Goal: Subscribe to service/newsletter

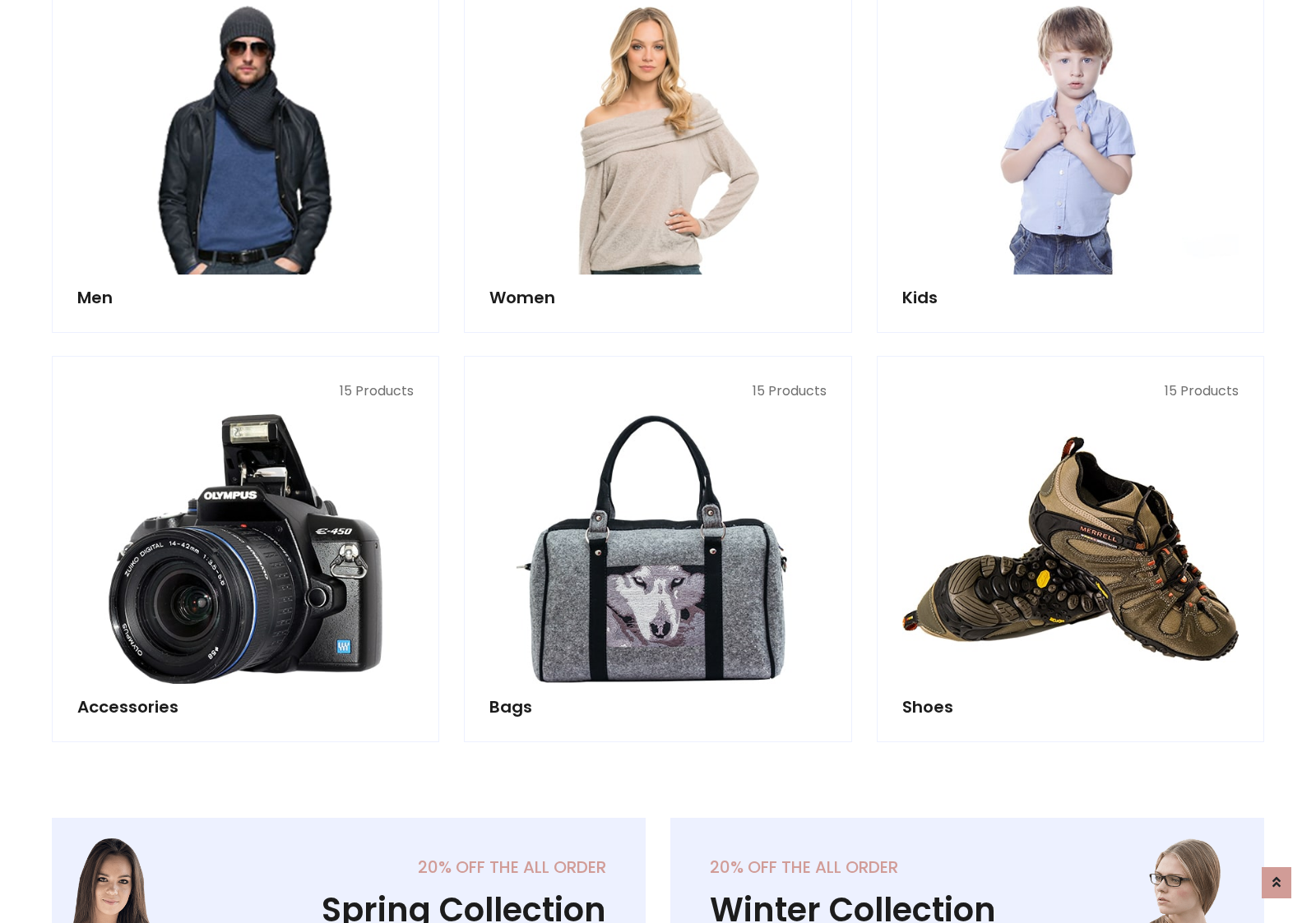
scroll to position [1193, 0]
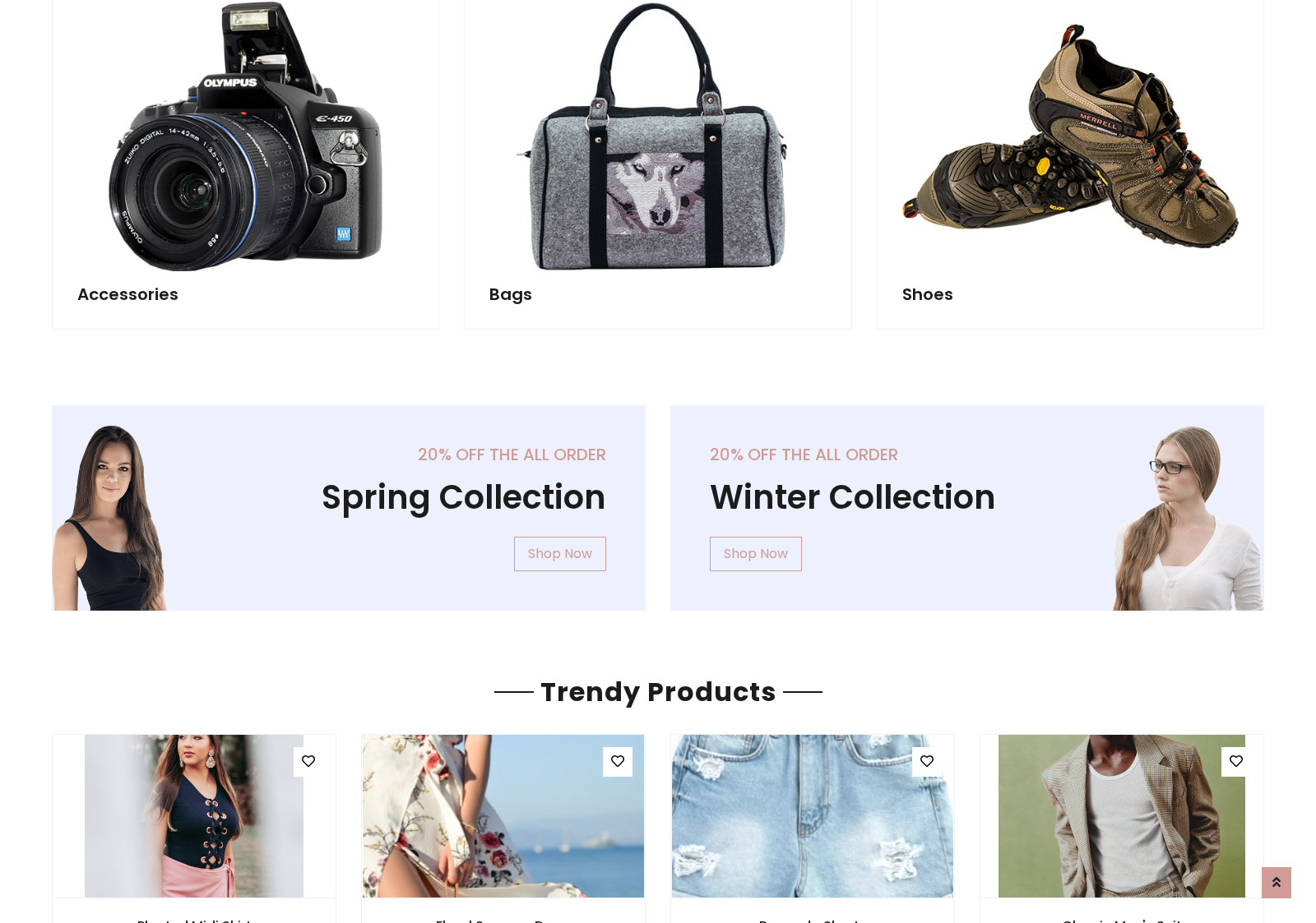
click at [658, 501] on div "20% off the all order Winter Collection Shop Now" at bounding box center [967, 522] width 618 height 232
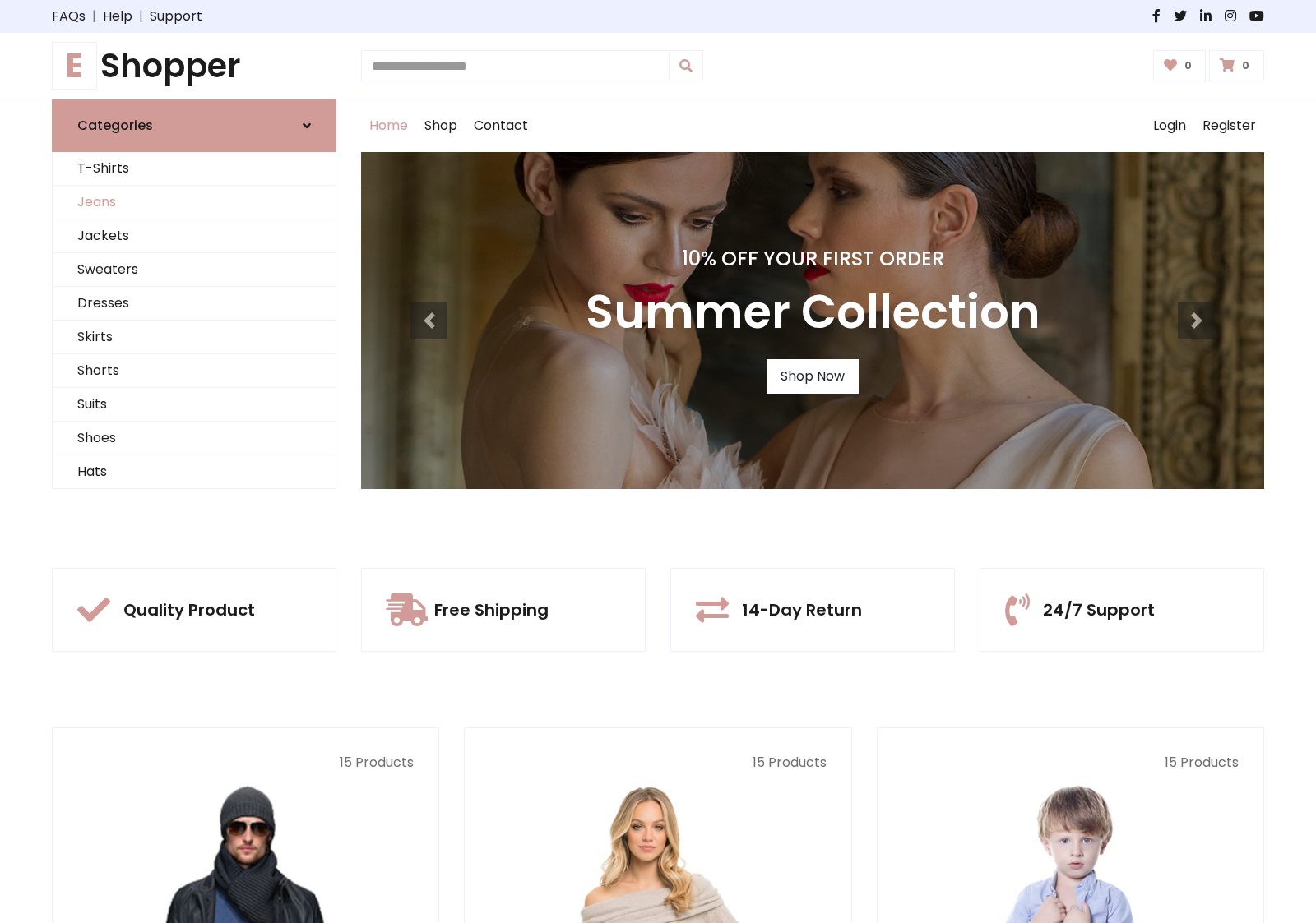
click at [194, 202] on link "Jeans" at bounding box center [194, 203] width 283 height 33
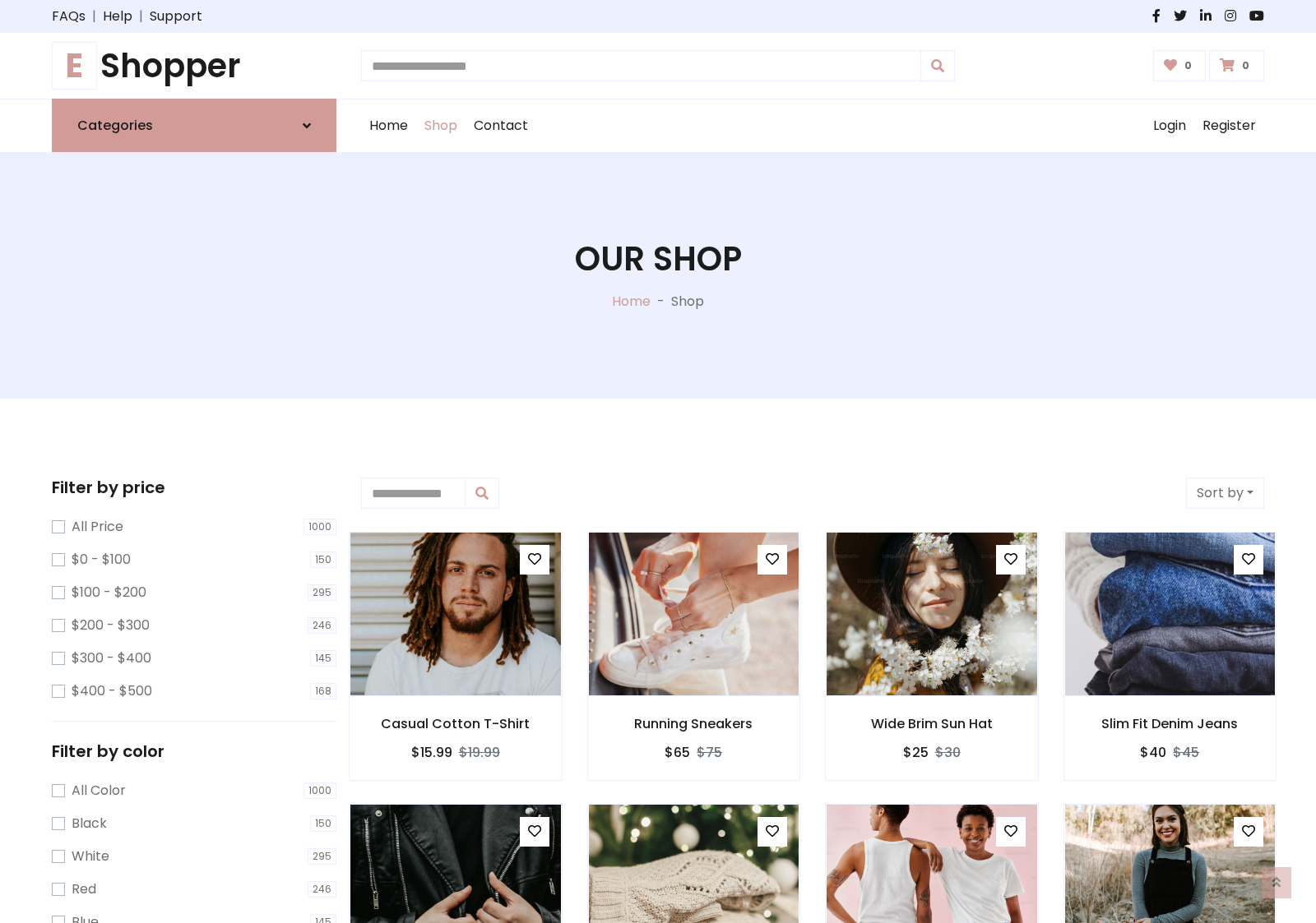
scroll to position [519, 0]
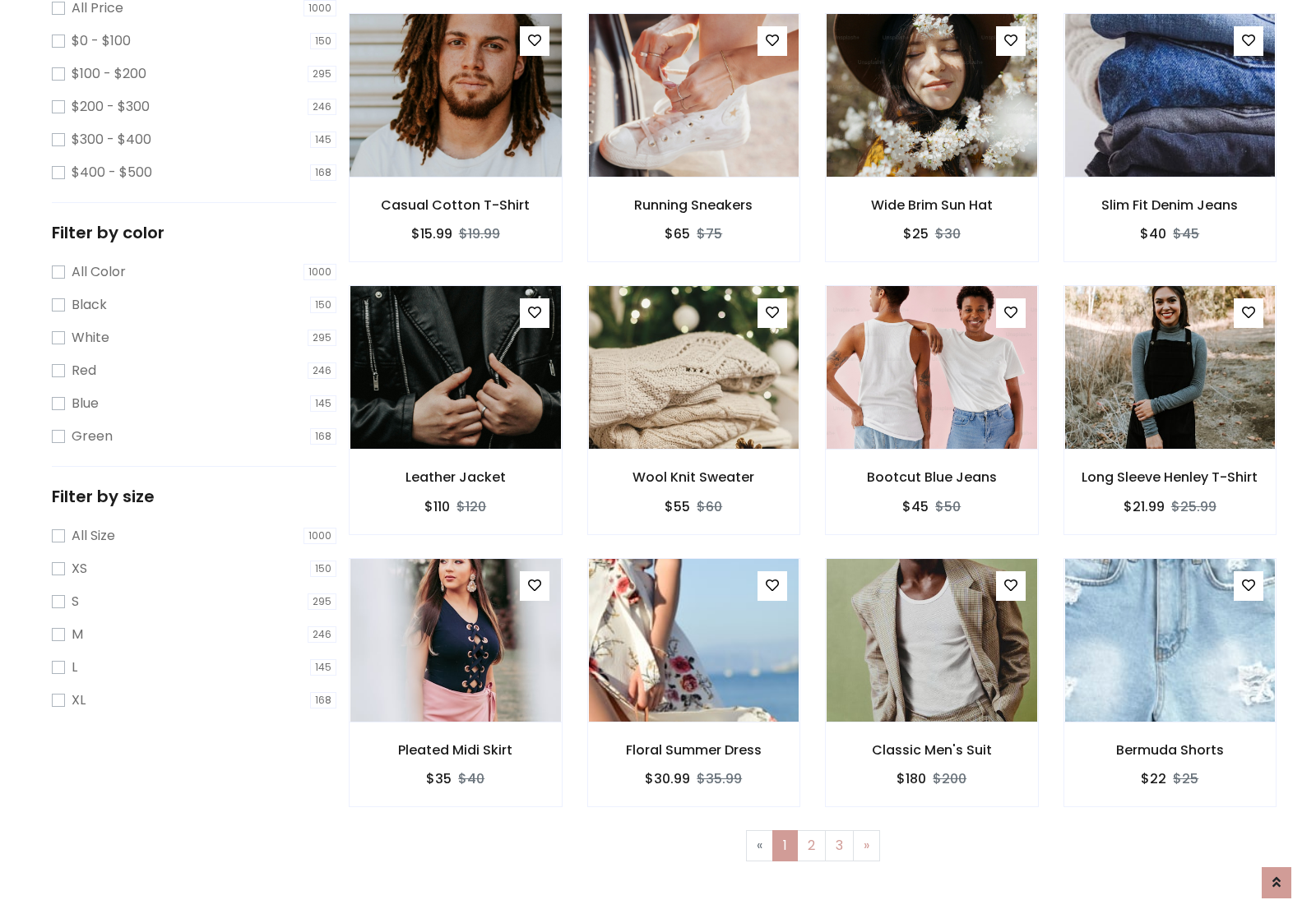
click at [455, 165] on img at bounding box center [454, 95] width 252 height 394
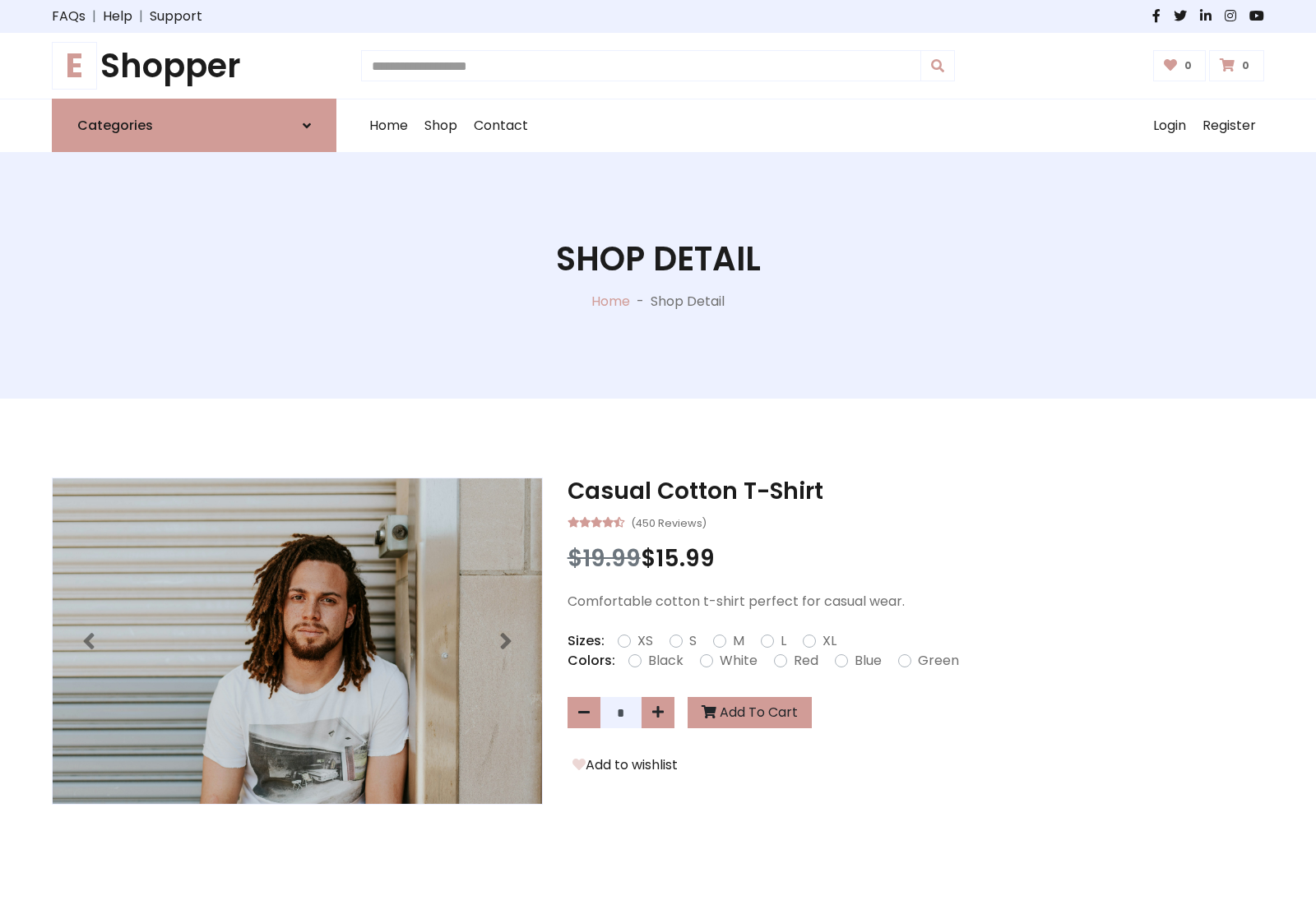
scroll to position [177, 0]
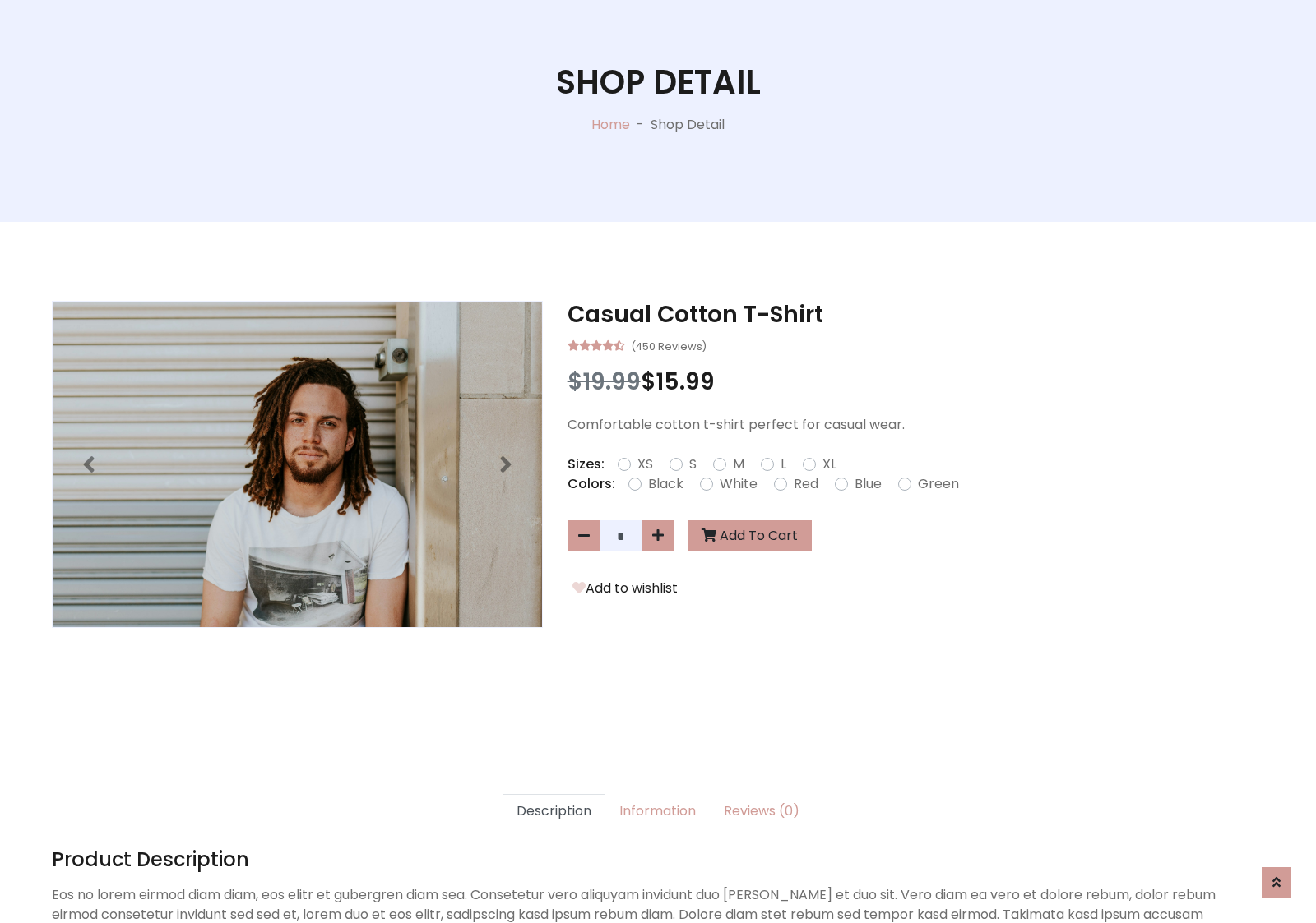
click at [804, 483] on label "Red" at bounding box center [806, 484] width 25 height 19
click at [658, 461] on form "XS S M L XL" at bounding box center [734, 465] width 232 height 19
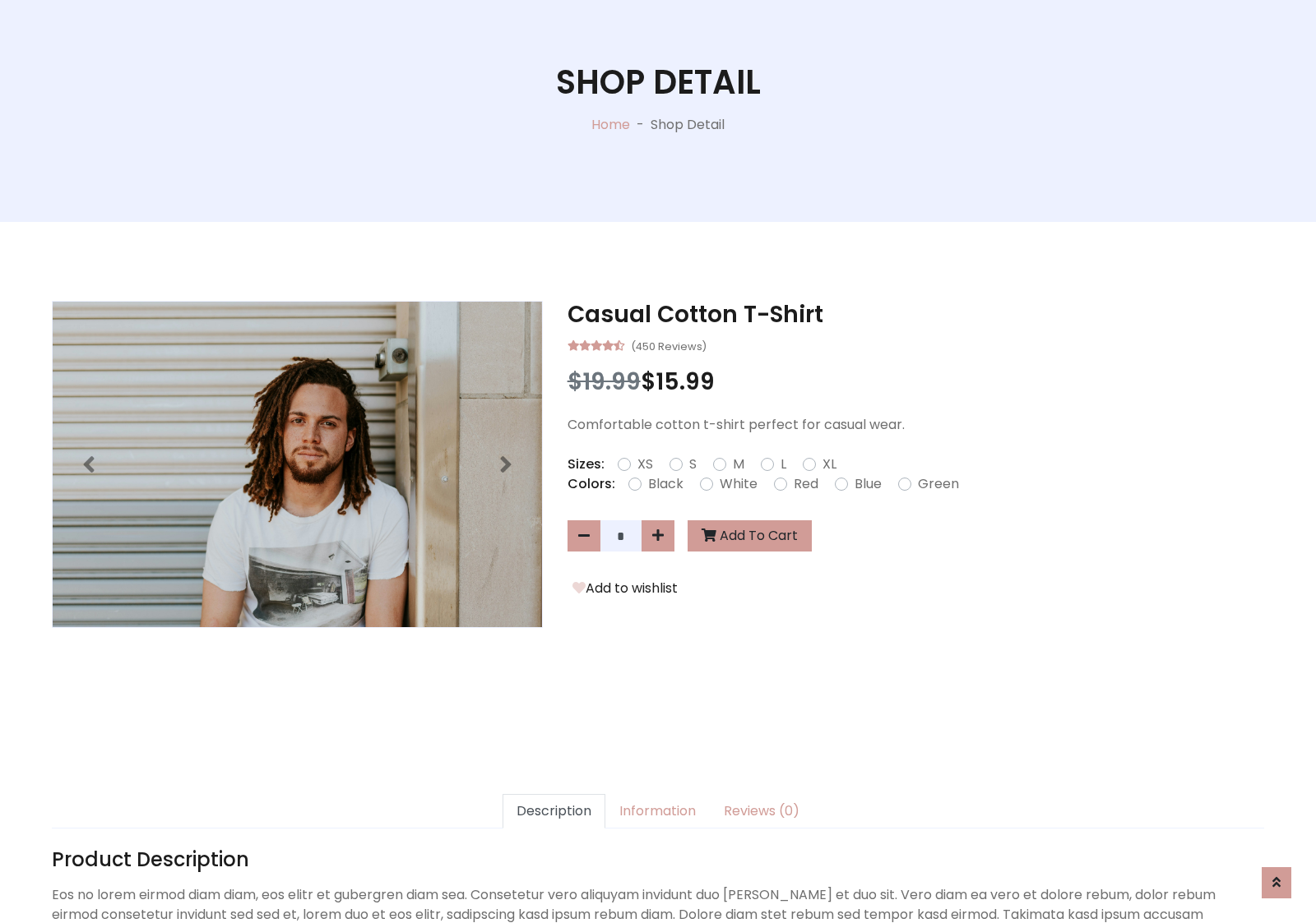
click at [658, 461] on form "XS S M L XL" at bounding box center [734, 465] width 232 height 19
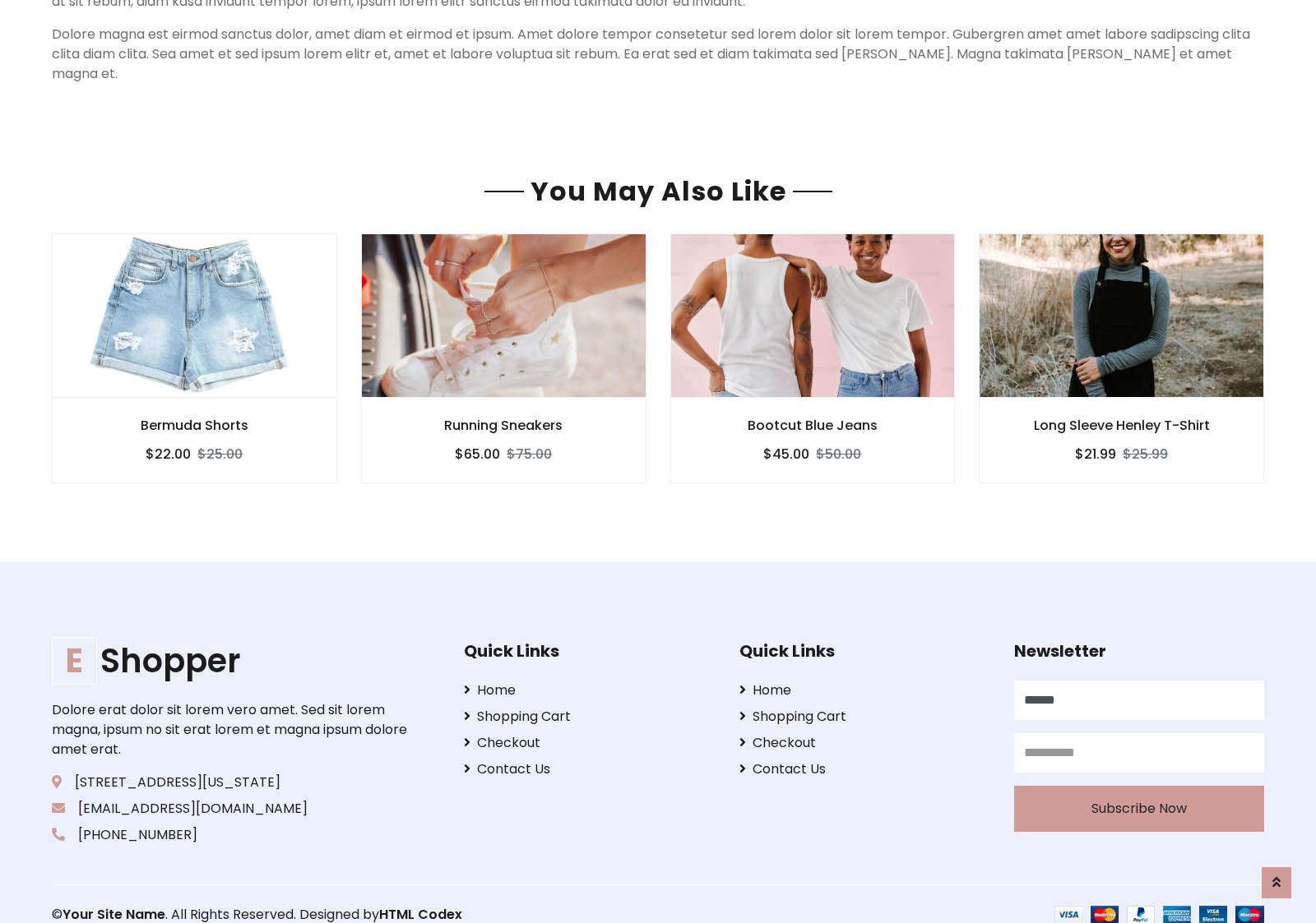
type input "******"
type input "**********"
click at [1139, 788] on button "Subscribe Now" at bounding box center [1139, 809] width 250 height 46
